Goal: Information Seeking & Learning: Check status

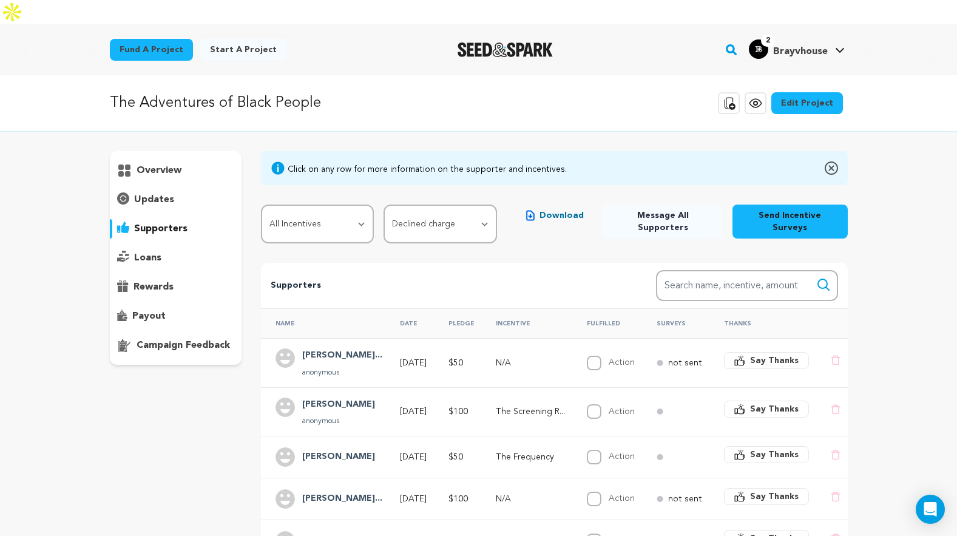
select select "pledge_incomplete"
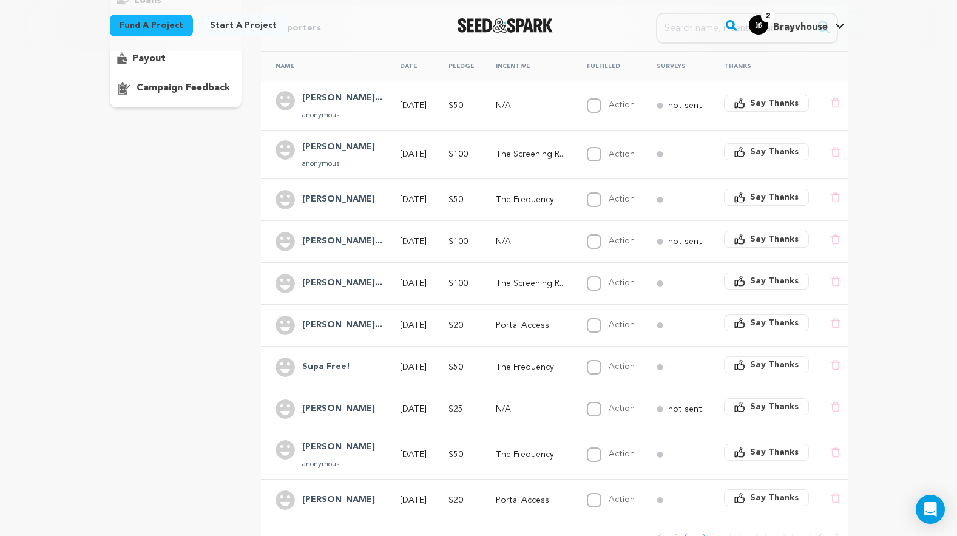
scroll to position [515, 0]
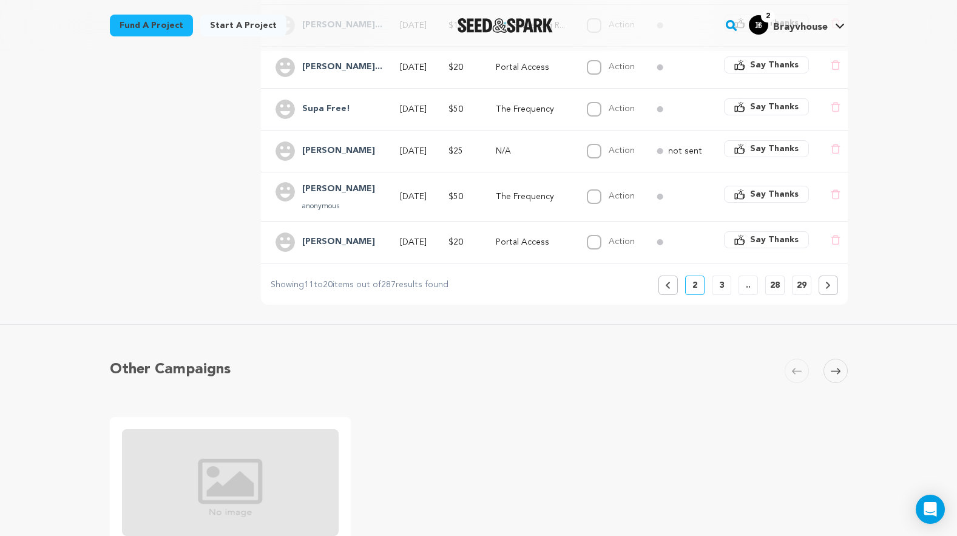
click at [672, 276] on button "Previous" at bounding box center [668, 285] width 19 height 19
click at [826, 282] on icon at bounding box center [828, 285] width 4 height 7
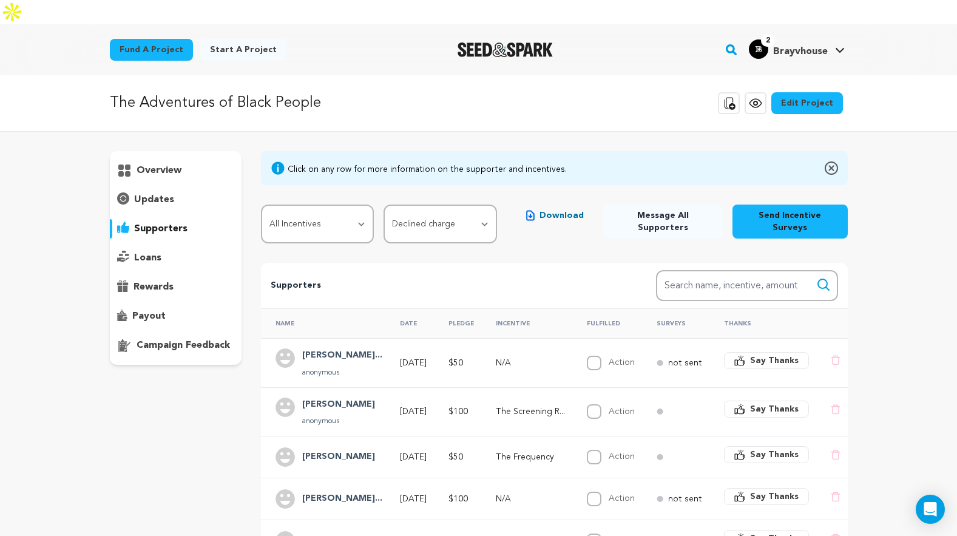
scroll to position [296, 0]
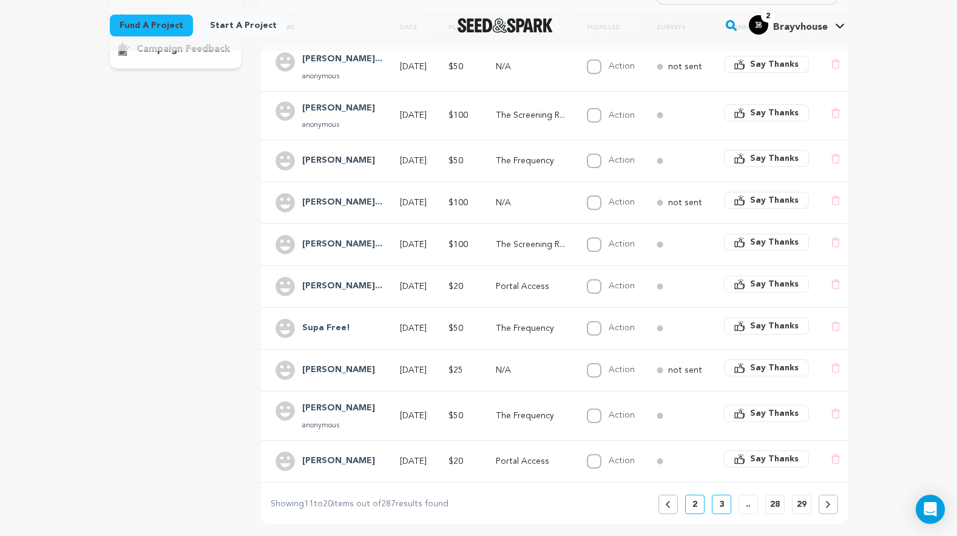
click at [665, 495] on button "Previous" at bounding box center [668, 504] width 19 height 19
click at [665, 501] on icon at bounding box center [667, 504] width 5 height 7
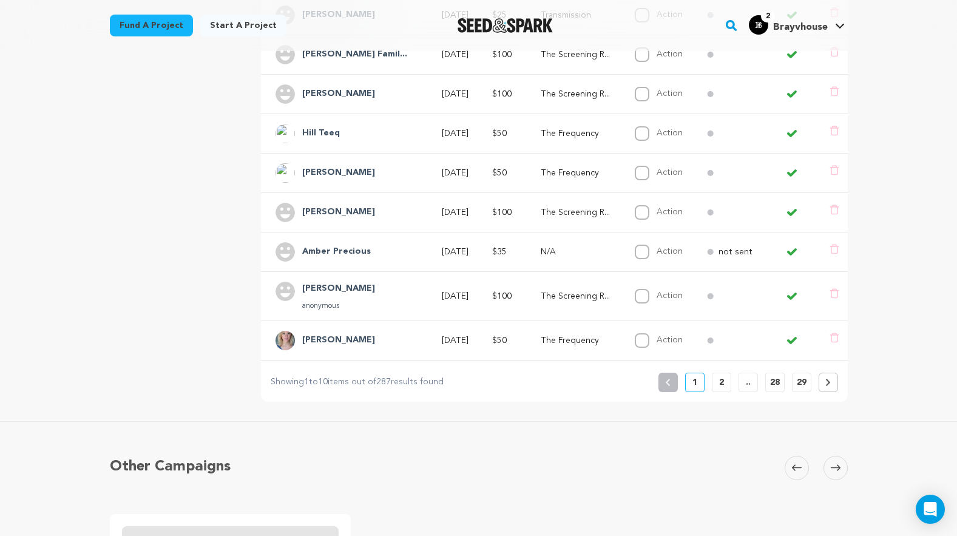
scroll to position [0, 0]
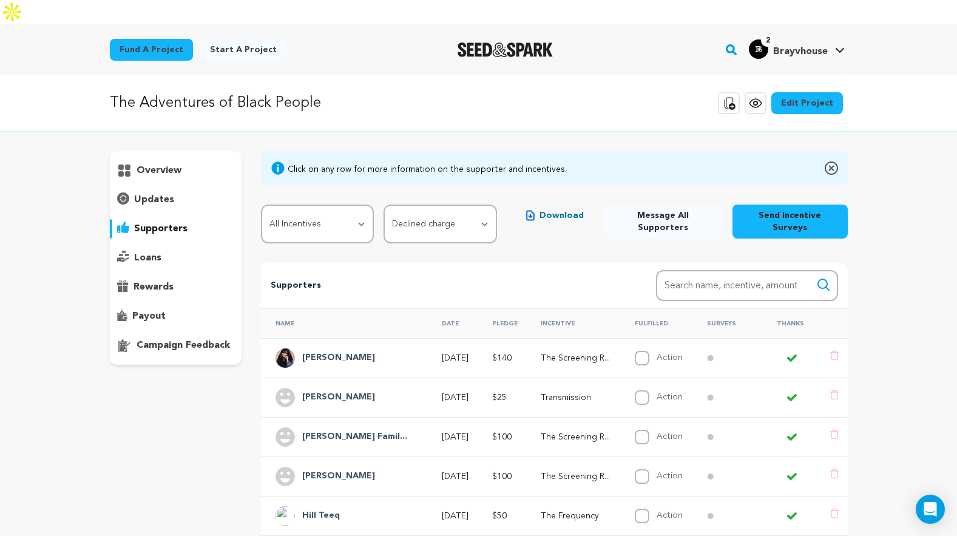
click at [151, 192] on p "updates" at bounding box center [154, 199] width 40 height 15
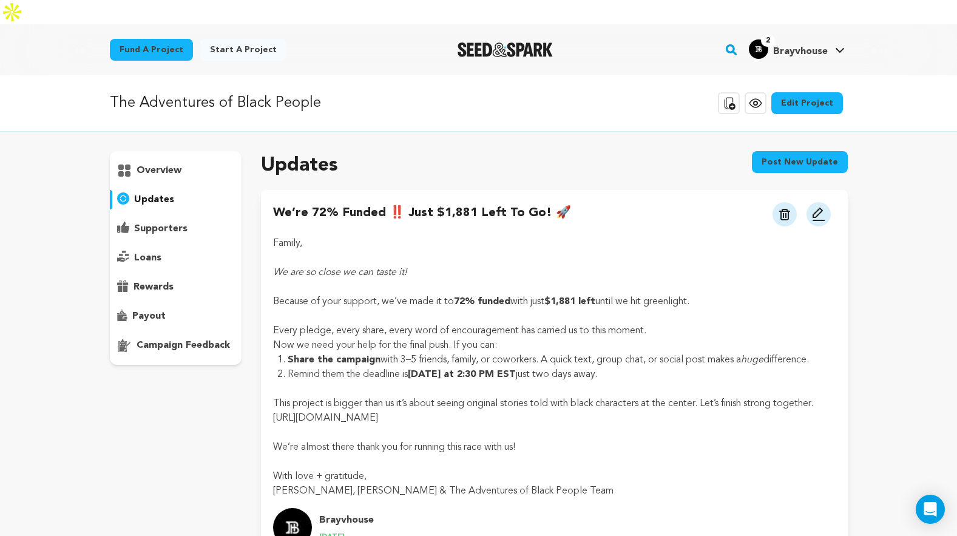
click at [168, 222] on p "supporters" at bounding box center [160, 229] width 53 height 15
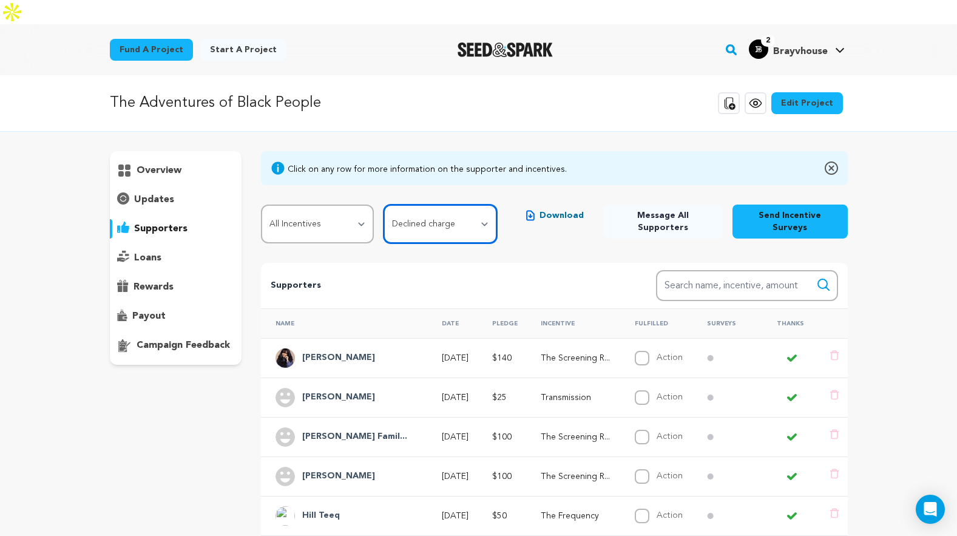
click at [479, 205] on select "All Supporters Survey not sent Survey incomplete Survey complete Incentive not …" at bounding box center [440, 224] width 113 height 39
click at [384, 205] on select "All Supporters Survey not sent Survey incomplete Survey complete Incentive not …" at bounding box center [440, 224] width 113 height 39
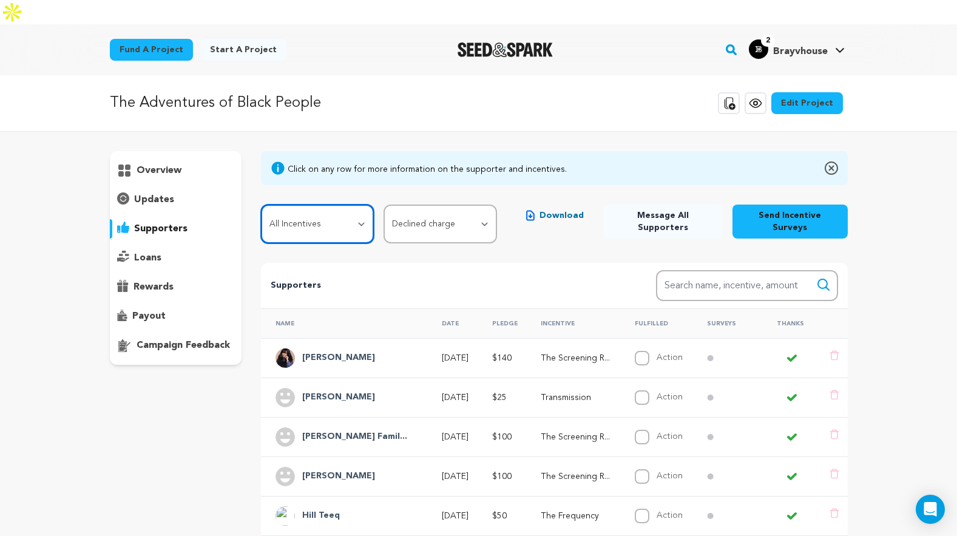
click at [356, 205] on select "All Incentives First Contact Portal Access Transmission The Frequency The Scree…" at bounding box center [317, 224] width 113 height 39
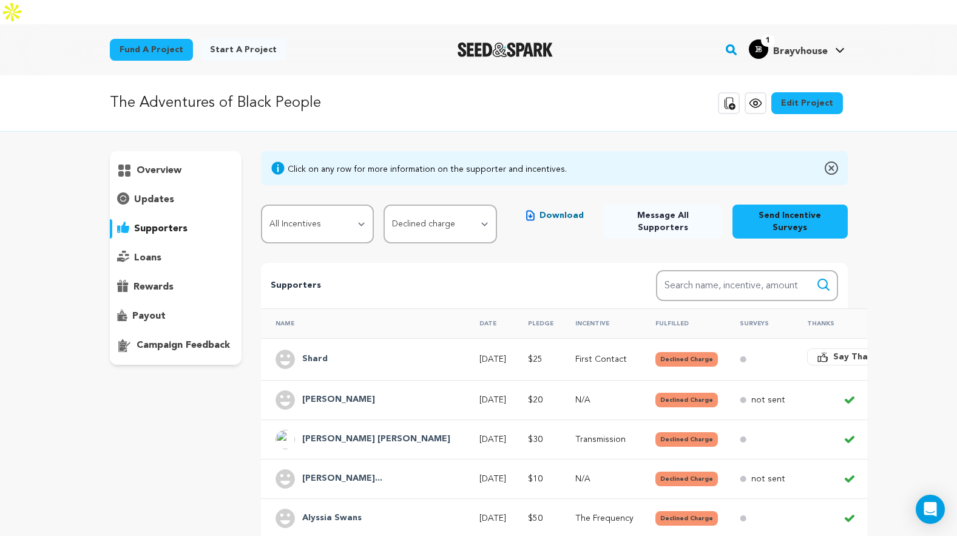
scroll to position [54, 0]
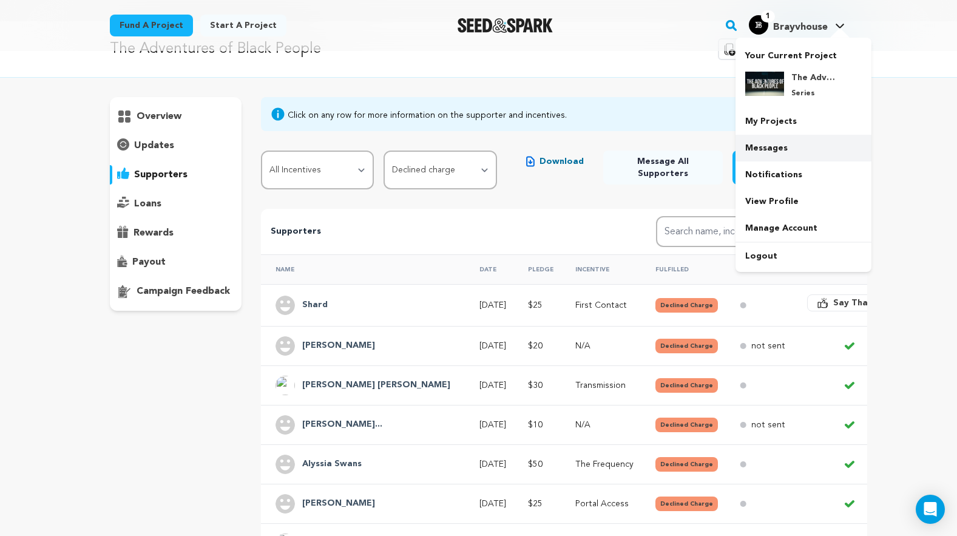
click at [797, 144] on link "Messages" at bounding box center [804, 148] width 136 height 27
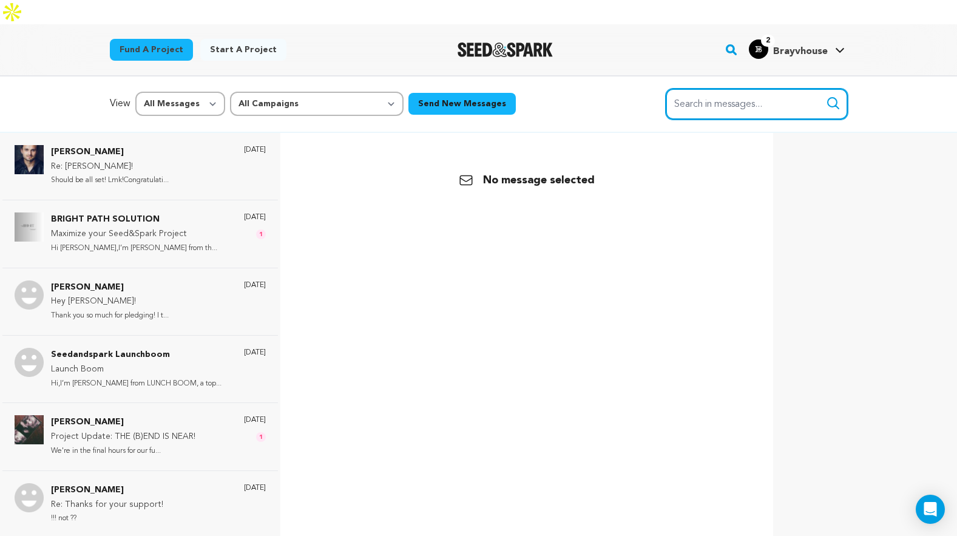
click at [756, 89] on input "Search in messages..." at bounding box center [757, 104] width 182 height 31
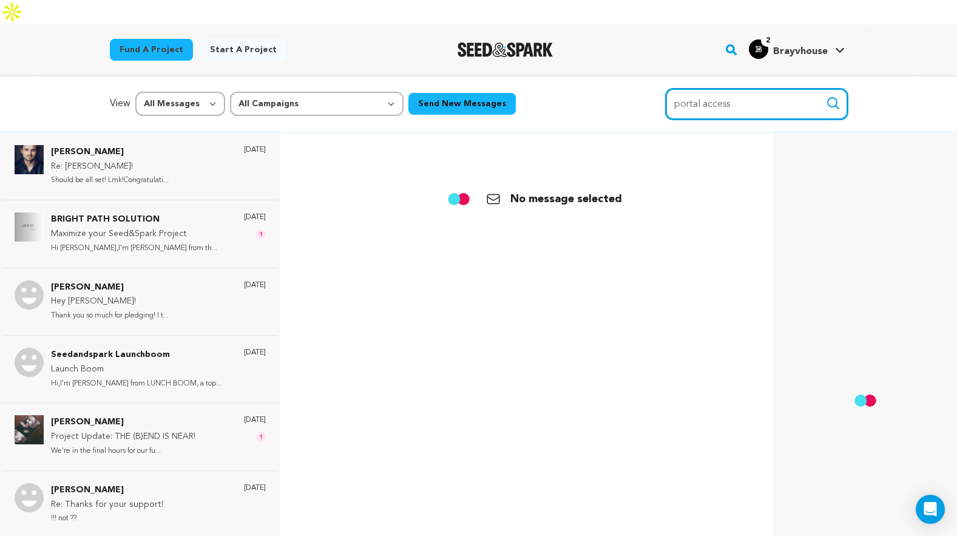
type input "portal access"
click at [826, 96] on button "Search" at bounding box center [833, 103] width 15 height 15
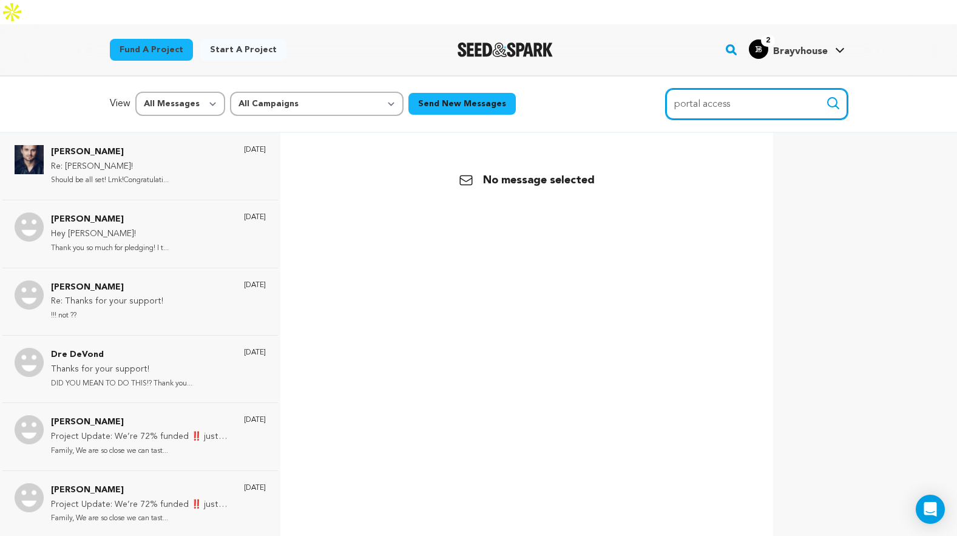
click at [751, 89] on input "portal access" at bounding box center [757, 104] width 182 height 31
click at [757, 89] on input "portal access" at bounding box center [757, 104] width 182 height 31
drag, startPoint x: 760, startPoint y: 76, endPoint x: 638, endPoint y: 80, distance: 122.0
click at [638, 89] on div "View All Messages Starred Unread All Campaigns The Adventures of Black People S…" at bounding box center [479, 104] width 738 height 31
type input "Here is Portal"
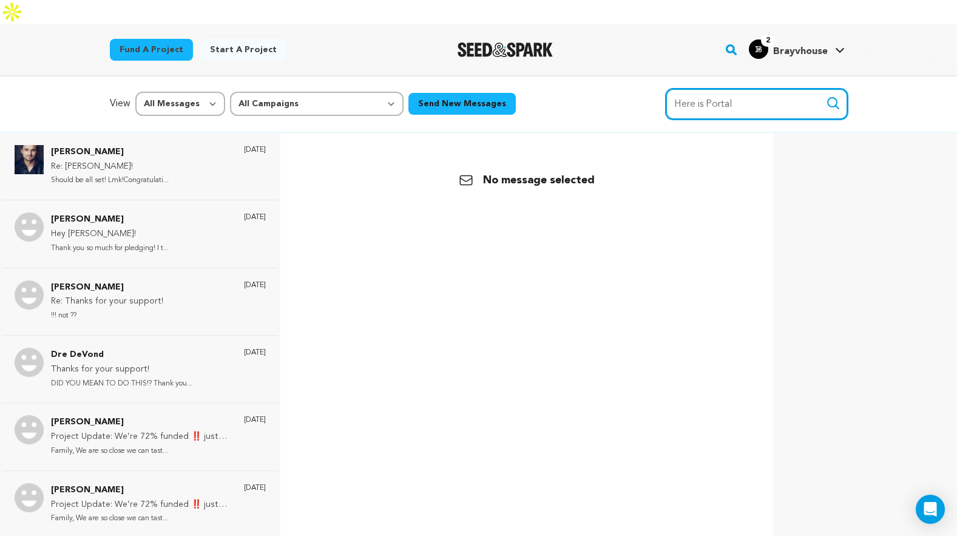
click at [826, 96] on button "Search" at bounding box center [833, 103] width 15 height 15
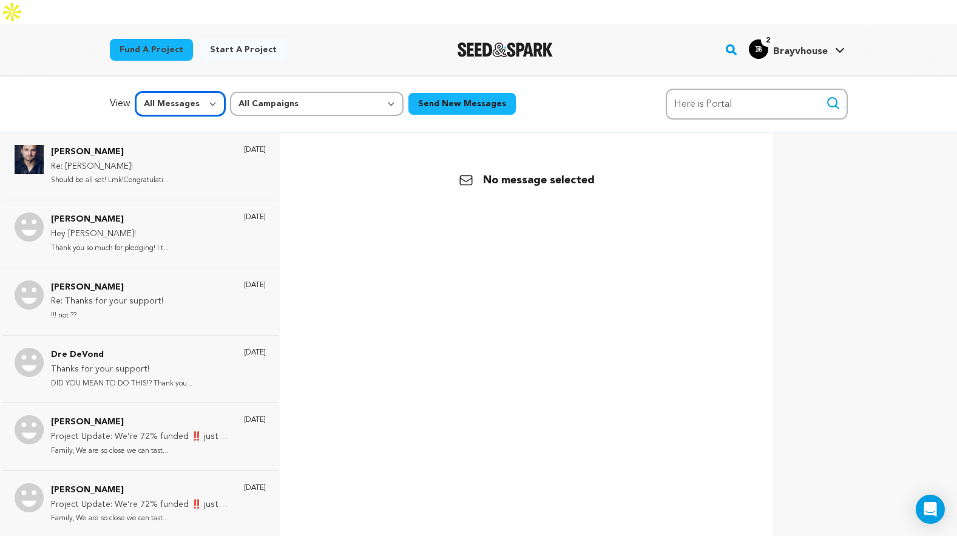
click at [204, 92] on select "All Messages Starred Unread" at bounding box center [180, 104] width 90 height 24
click at [135, 92] on select "All Messages Starred Unread" at bounding box center [180, 104] width 90 height 24
click at [295, 93] on div "View All Messages Starred Unread All Campaigns The Adventures of [DEMOGRAPHIC_D…" at bounding box center [479, 104] width 738 height 31
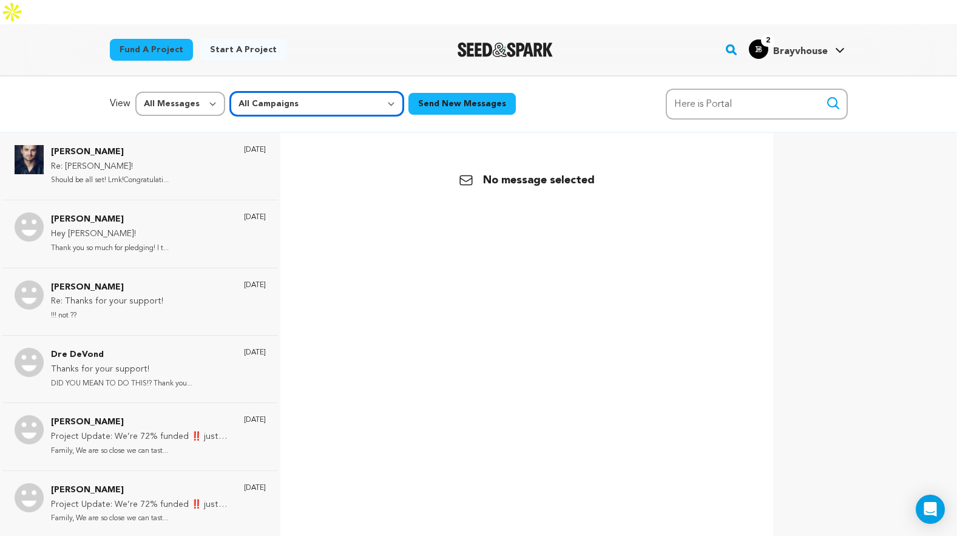
click at [299, 92] on select "All Campaigns The Adventures of [DEMOGRAPHIC_DATA] People" at bounding box center [317, 104] width 174 height 24
select select "63163"
click at [230, 92] on select "All Campaigns The Adventures of [DEMOGRAPHIC_DATA] People" at bounding box center [317, 104] width 174 height 24
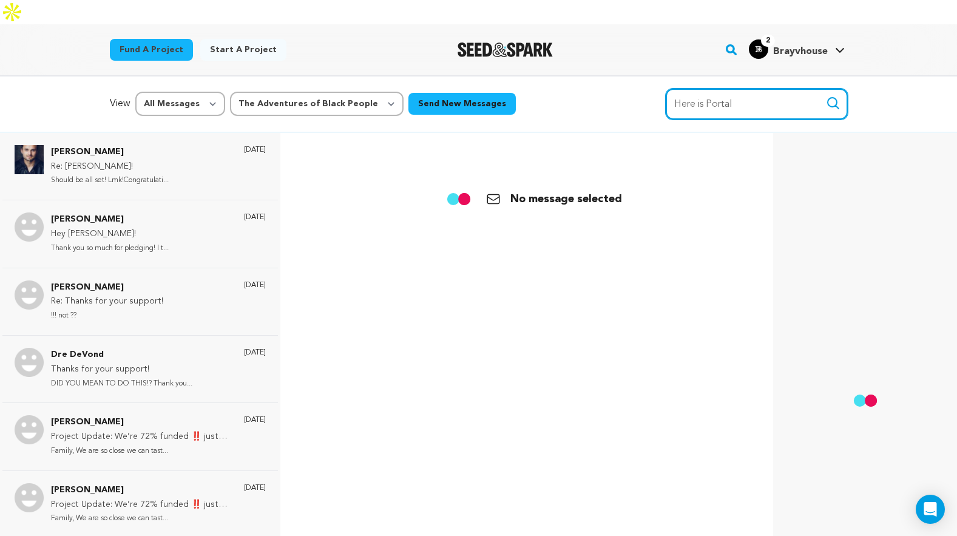
click at [792, 89] on input "Here is Portal" at bounding box center [757, 104] width 182 height 31
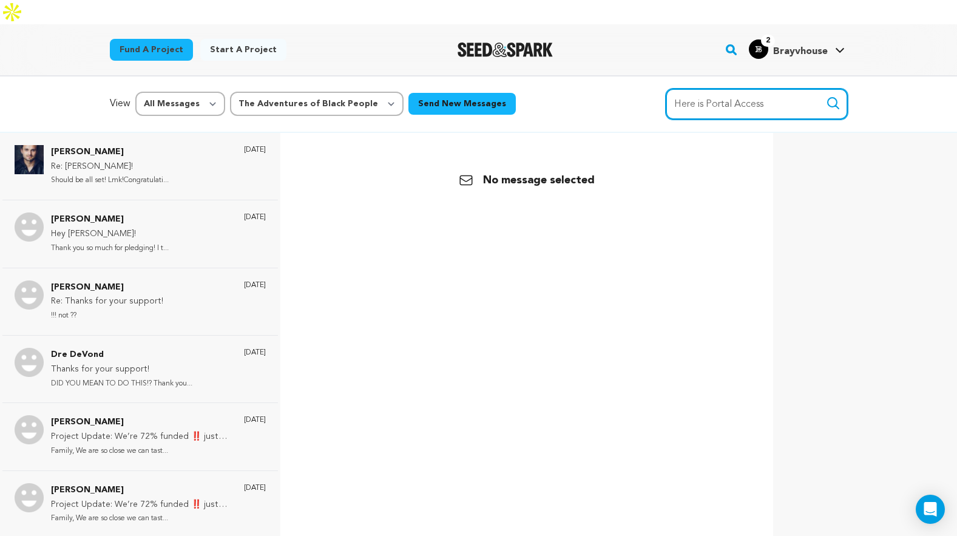
type input "Here is Portal Access"
click at [826, 96] on button "Search" at bounding box center [833, 103] width 15 height 15
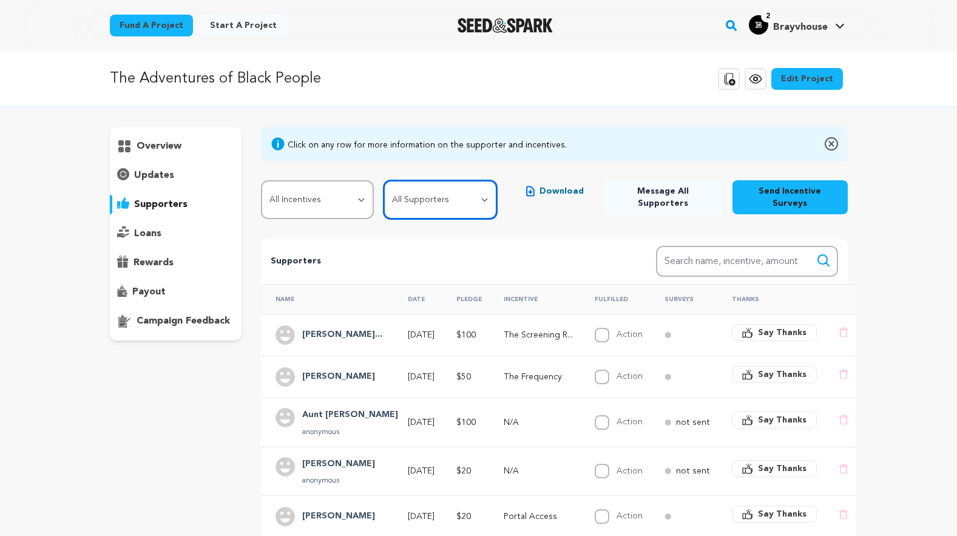
click at [466, 191] on select "All Supporters Survey not sent Survey incomplete Survey complete Incentive not …" at bounding box center [440, 199] width 113 height 39
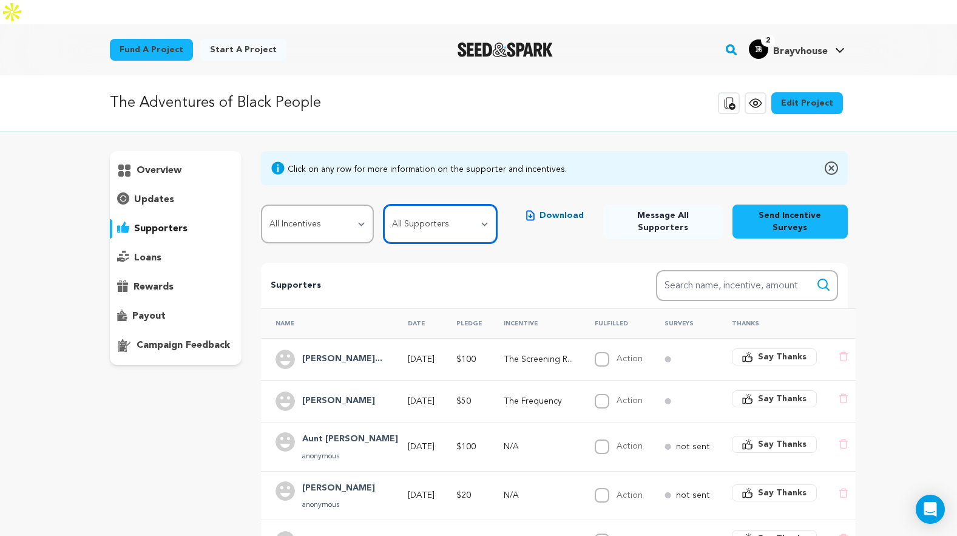
select select "pledge_incomplete"
click at [384, 205] on select "All Supporters Survey not sent Survey incomplete Survey complete Incentive not …" at bounding box center [440, 224] width 113 height 39
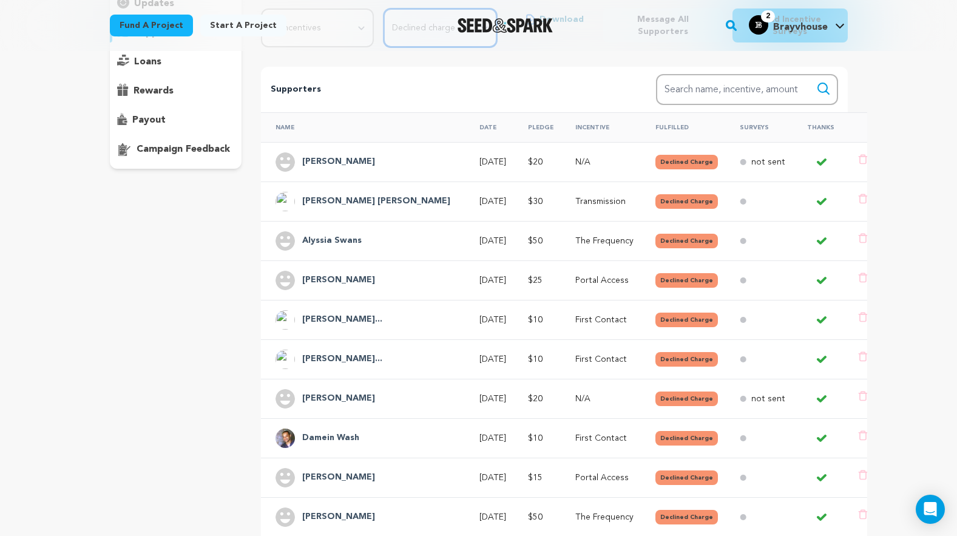
scroll to position [259, 0]
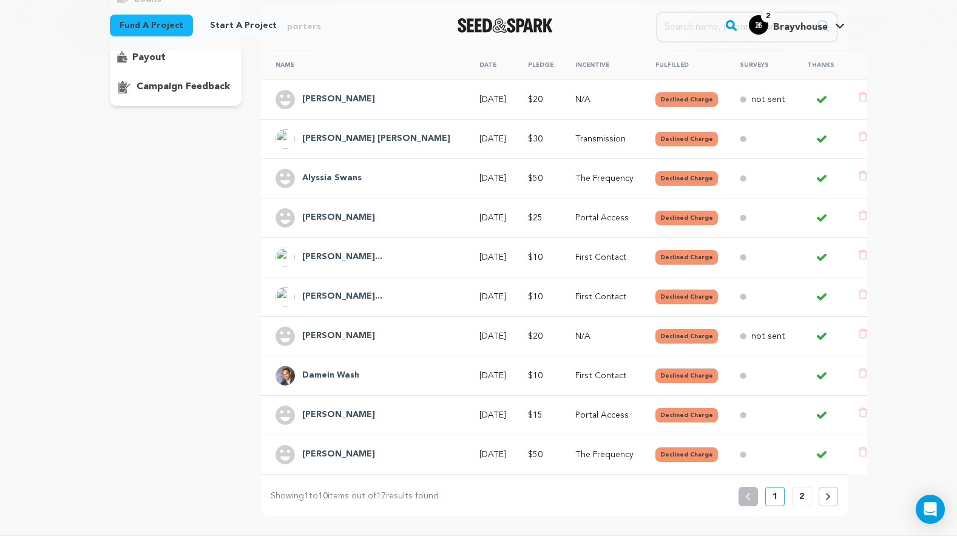
click at [804, 487] on button "2" at bounding box center [801, 496] width 19 height 19
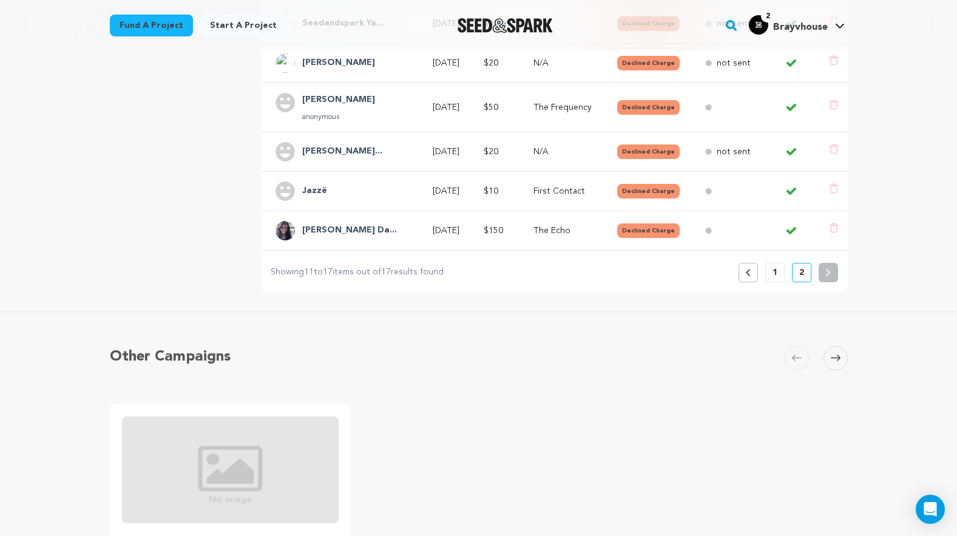
scroll to position [180, 0]
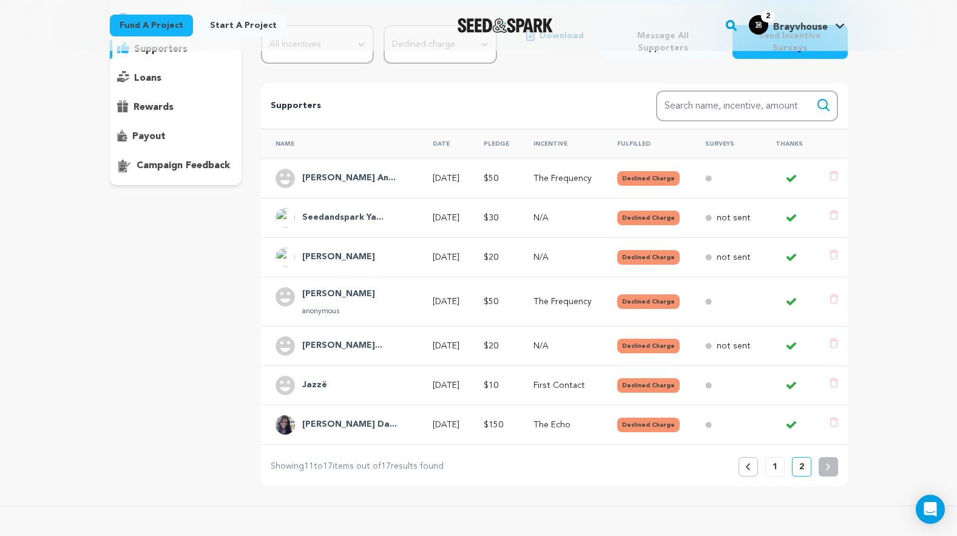
click at [777, 457] on button "1" at bounding box center [774, 466] width 19 height 19
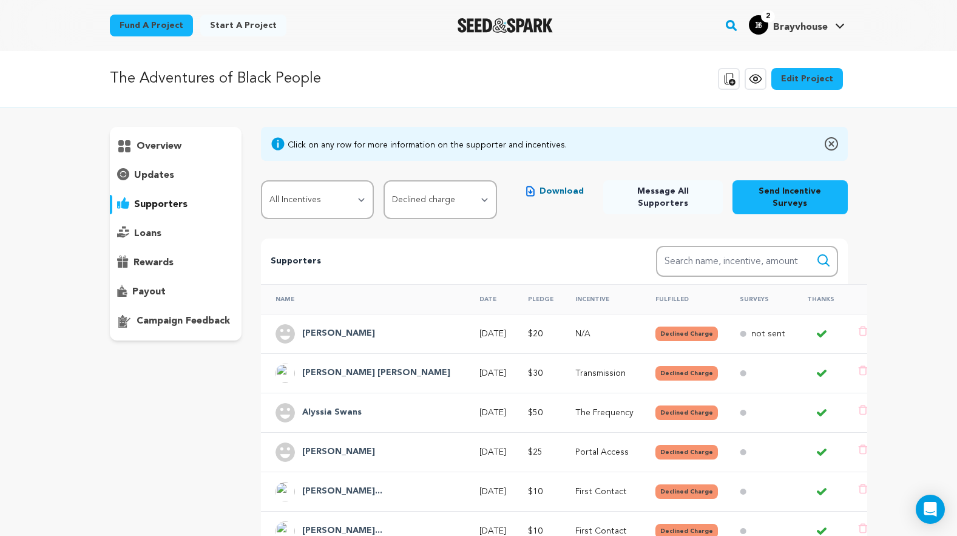
scroll to position [387, 0]
